Goal: Task Accomplishment & Management: Use online tool/utility

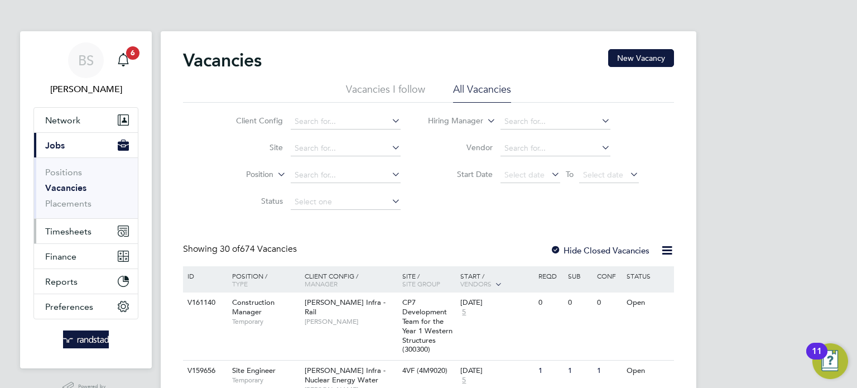
click at [64, 232] on span "Timesheets" at bounding box center [68, 231] width 46 height 11
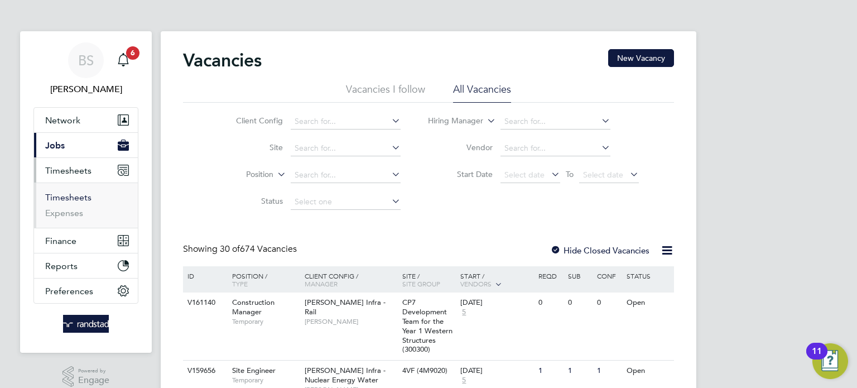
click at [64, 199] on link "Timesheets" at bounding box center [68, 197] width 46 height 11
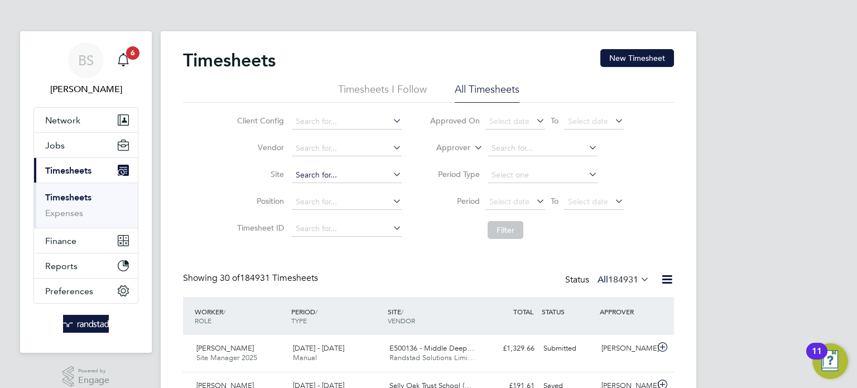
click at [316, 175] on input at bounding box center [347, 175] width 110 height 16
click at [354, 193] on li "Worthing [GEOGRAPHIC_DATA]" at bounding box center [358, 189] width 134 height 15
type input "Worthing Urgent Treatment Centre"
click at [511, 228] on button "Filter" at bounding box center [506, 230] width 36 height 18
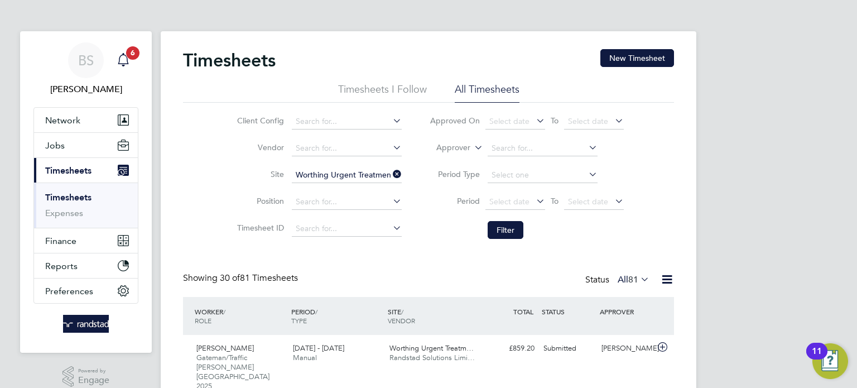
click at [118, 53] on icon "Main navigation" at bounding box center [123, 59] width 13 height 13
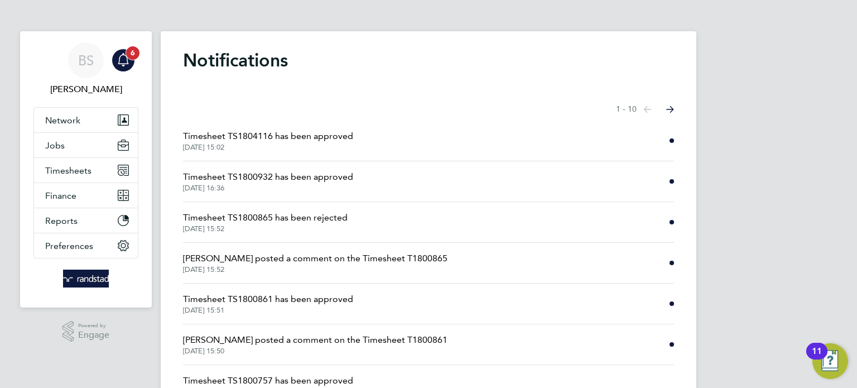
click at [126, 57] on icon "Main navigation" at bounding box center [123, 59] width 13 height 13
click at [652, 107] on icon "Select page of notifications list" at bounding box center [648, 109] width 8 height 7
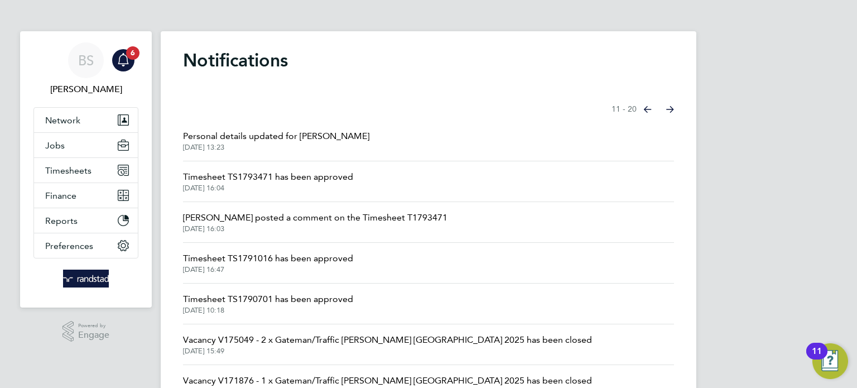
click at [646, 110] on icon "Select page of notifications list" at bounding box center [648, 109] width 8 height 7
